Goal: Transaction & Acquisition: Obtain resource

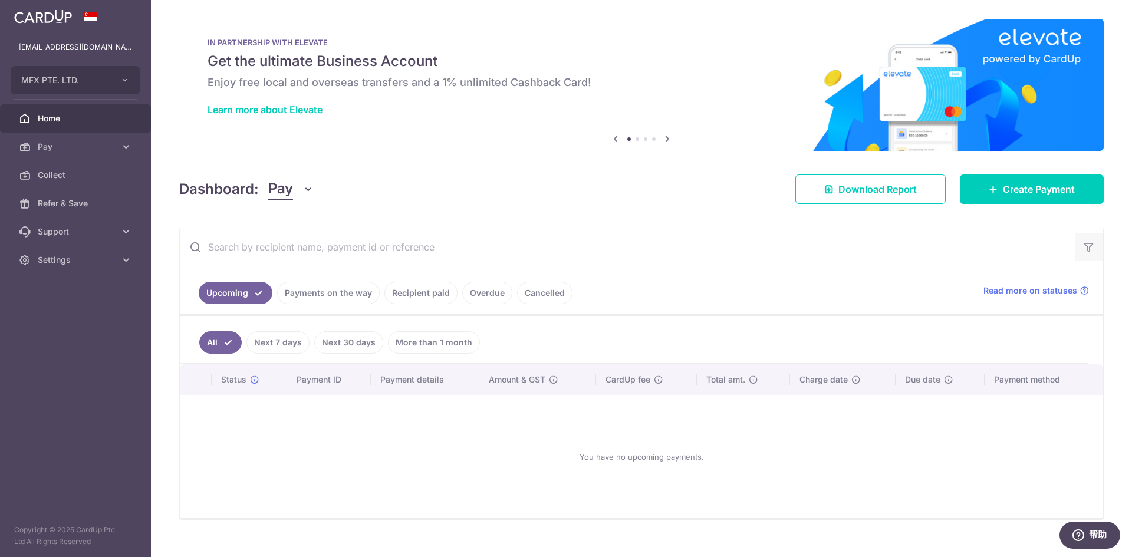
click at [1089, 244] on icon "button" at bounding box center [1089, 247] width 12 height 12
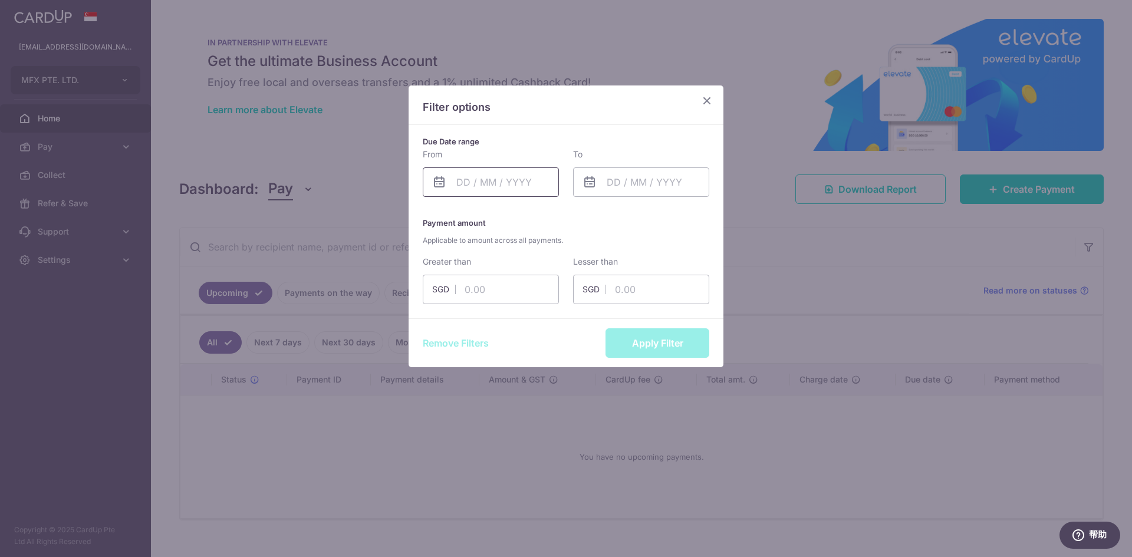
click at [478, 182] on input "text" at bounding box center [491, 181] width 136 height 29
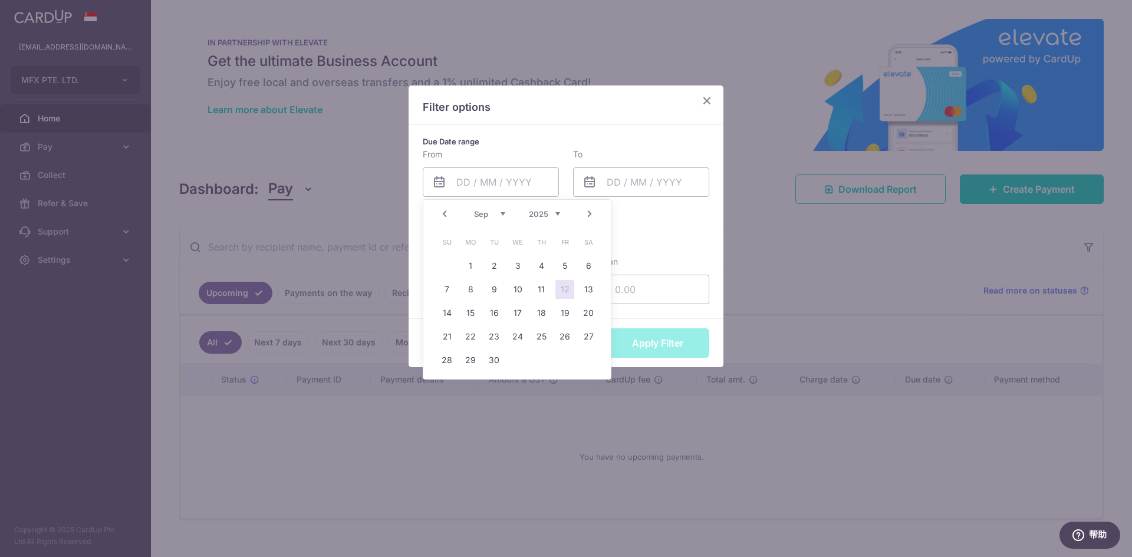
click at [450, 213] on link "Prev" at bounding box center [445, 214] width 14 height 14
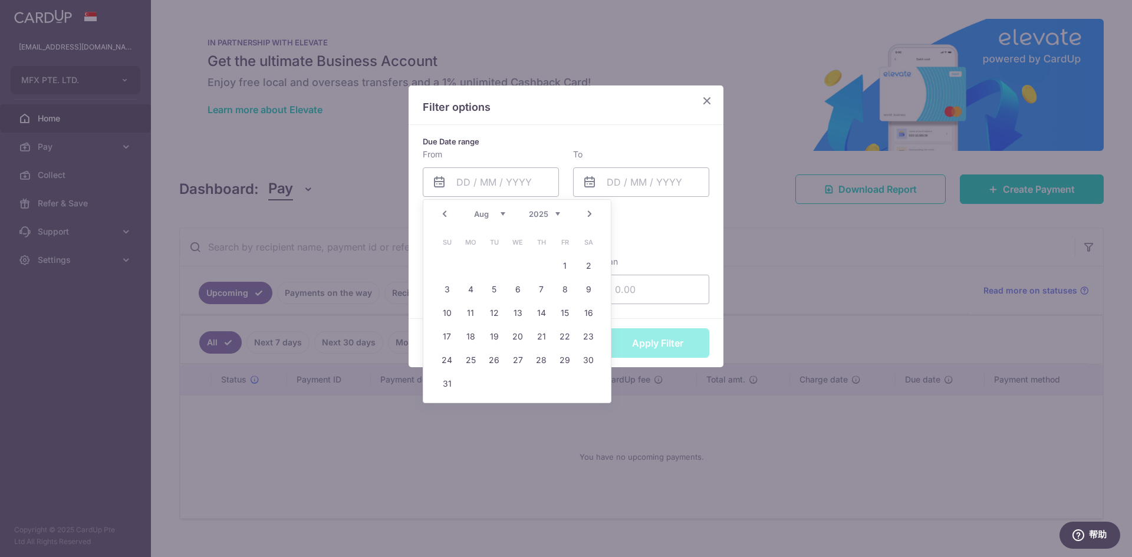
click at [450, 213] on link "Prev" at bounding box center [445, 214] width 14 height 14
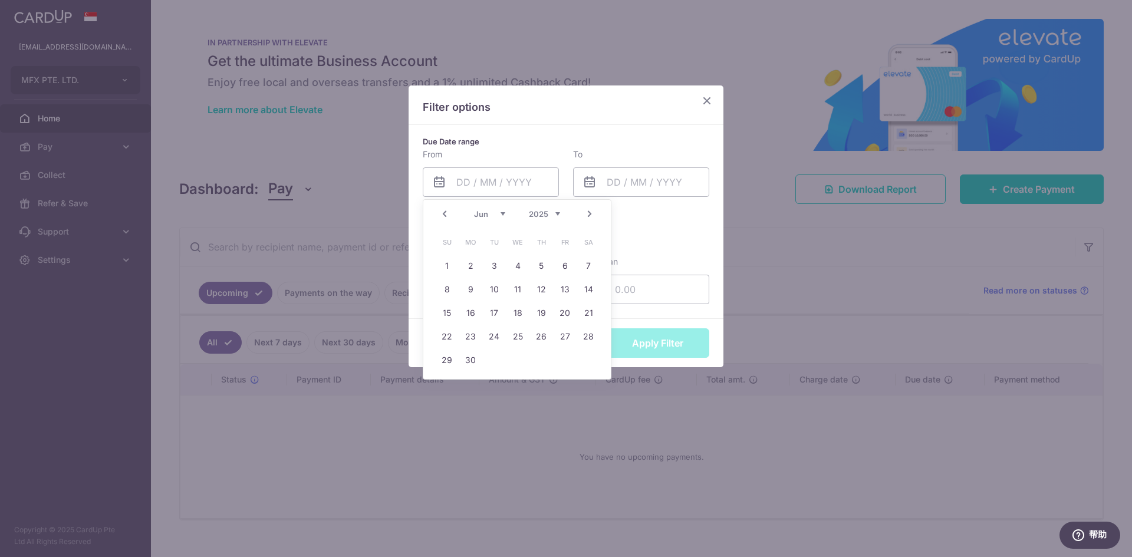
click at [450, 213] on link "Prev" at bounding box center [445, 214] width 14 height 14
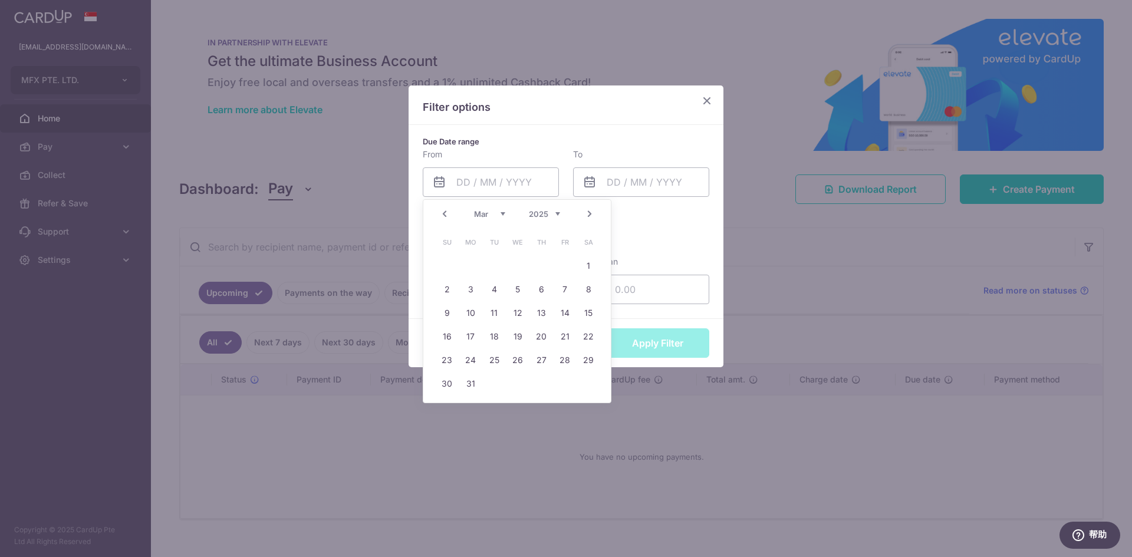
click at [450, 213] on link "Prev" at bounding box center [445, 214] width 14 height 14
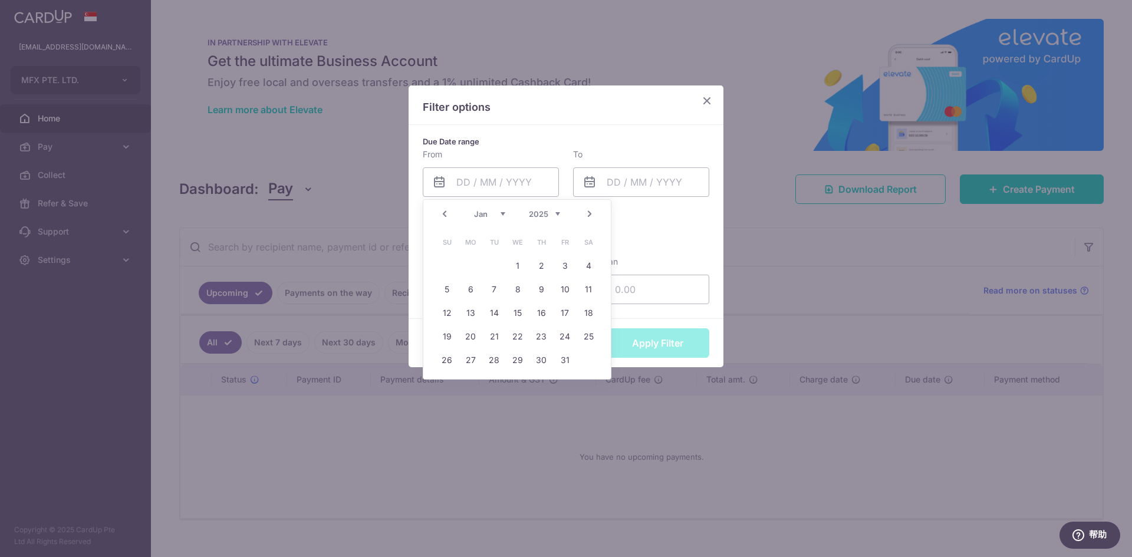
click at [450, 213] on link "Prev" at bounding box center [445, 214] width 14 height 14
click at [449, 264] on link "1" at bounding box center [447, 266] width 19 height 19
type input "[DATE]"
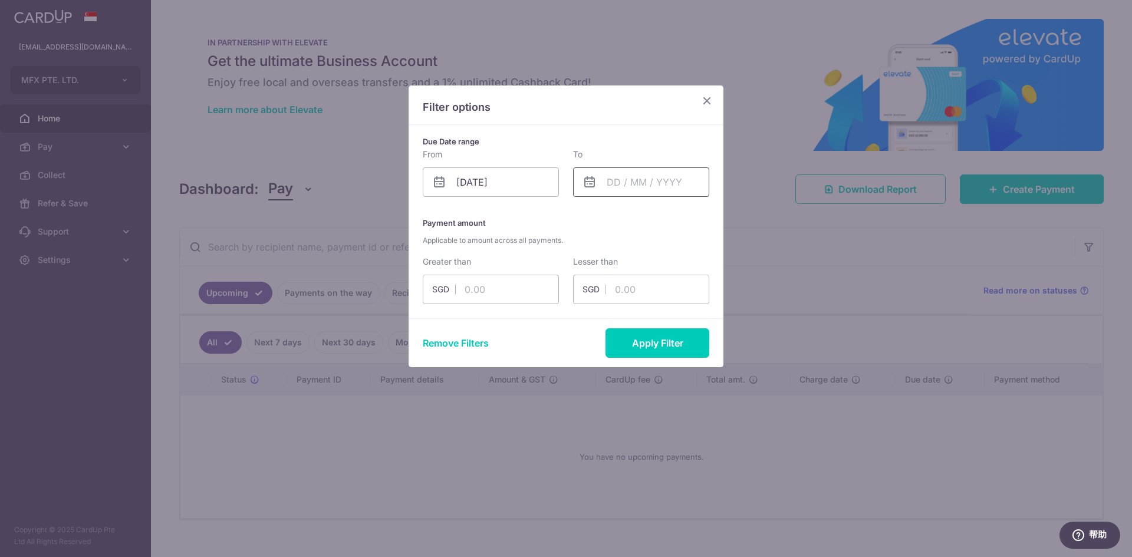
click at [639, 188] on input "text" at bounding box center [641, 181] width 136 height 29
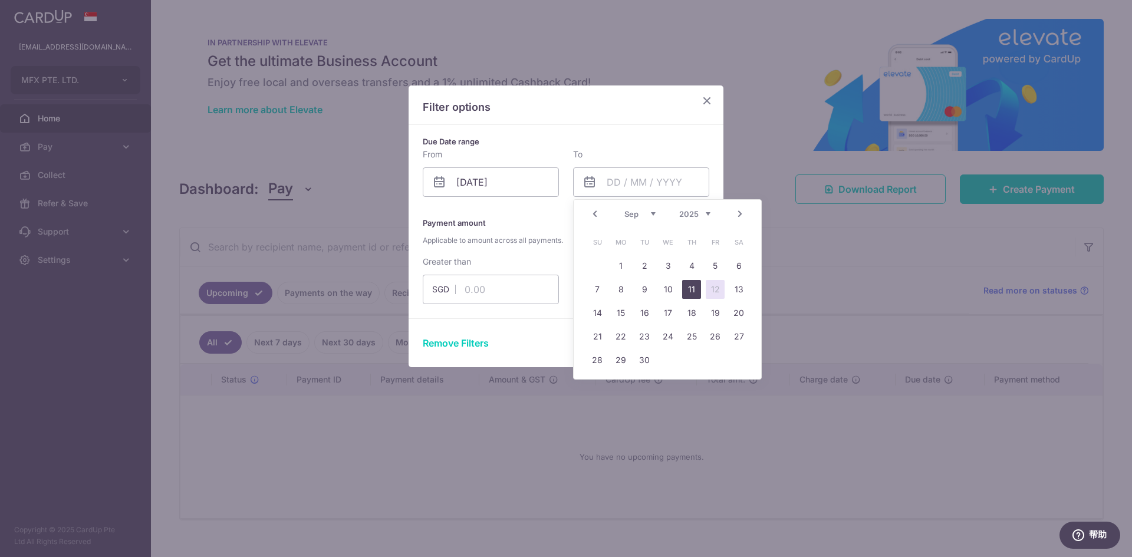
click at [695, 288] on link "11" at bounding box center [691, 289] width 19 height 19
type input "[DATE]"
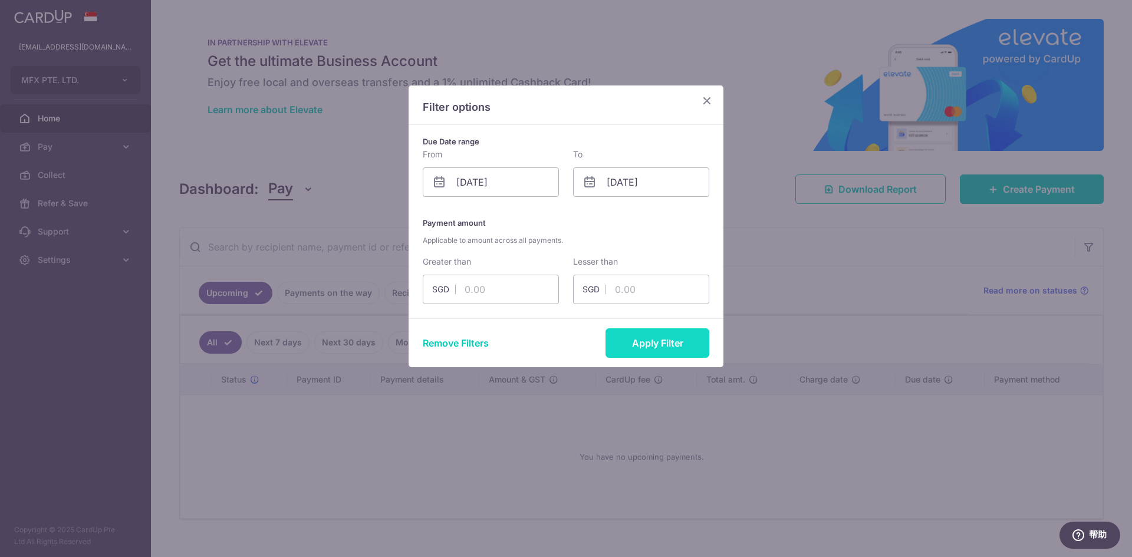
click at [673, 344] on button "Apply Filter" at bounding box center [658, 342] width 104 height 29
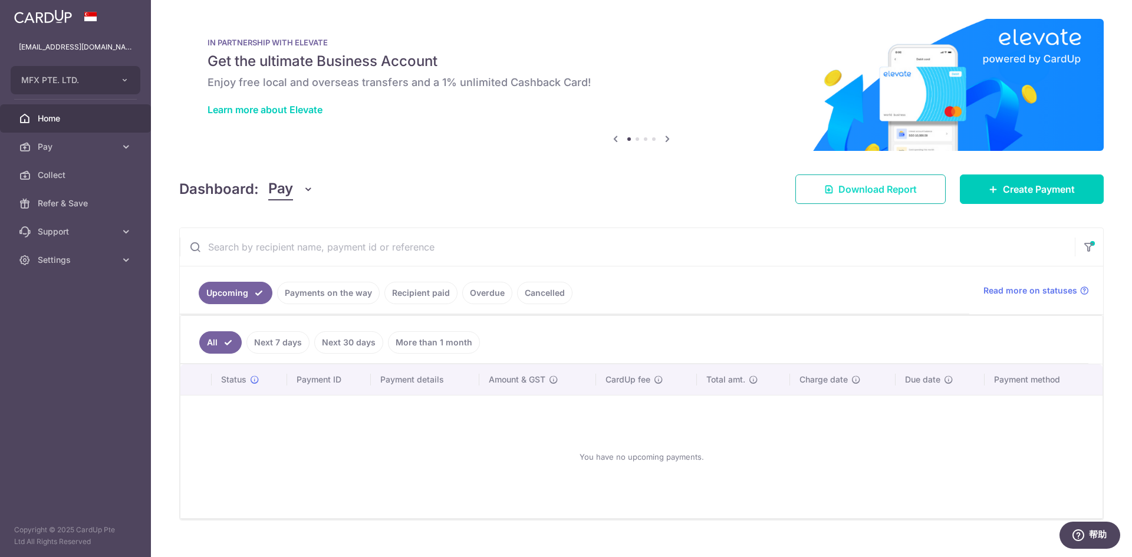
click at [906, 186] on span "Download Report" at bounding box center [877, 189] width 78 height 14
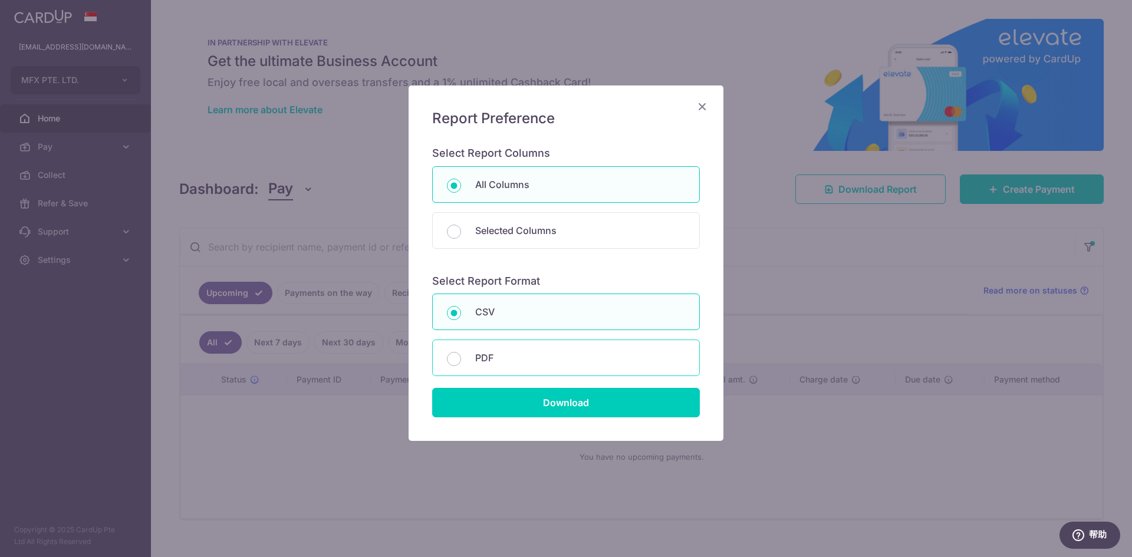
click at [539, 357] on p "PDF" at bounding box center [580, 358] width 210 height 14
click at [461, 357] on input "PDF" at bounding box center [454, 359] width 14 height 14
radio input "false"
radio input "true"
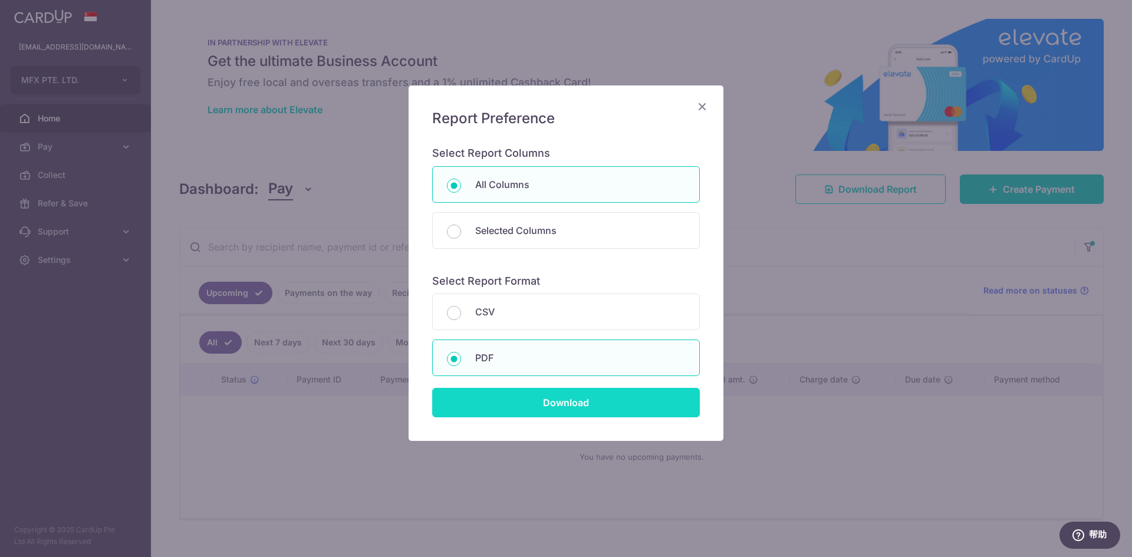
click at [567, 410] on input "Download" at bounding box center [566, 402] width 268 height 29
